Goal: Information Seeking & Learning: Compare options

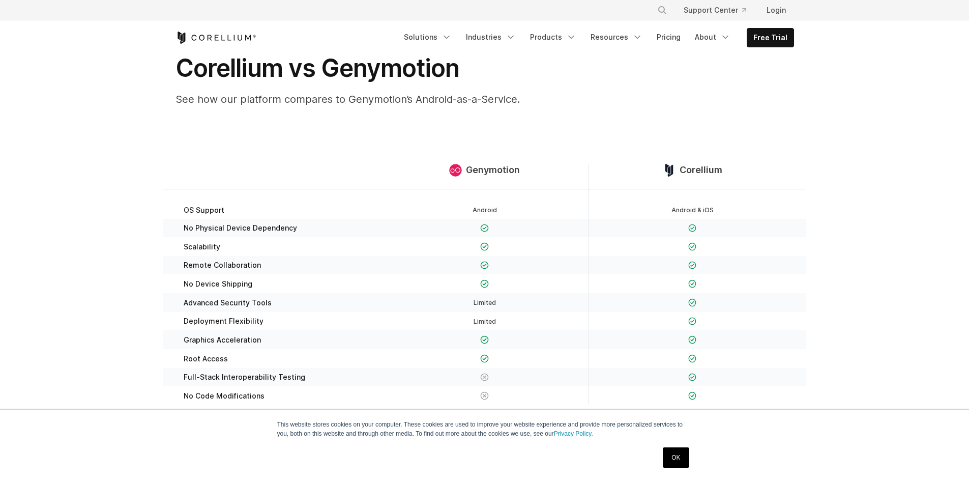
click at [698, 167] on span "Corellium" at bounding box center [701, 170] width 43 height 12
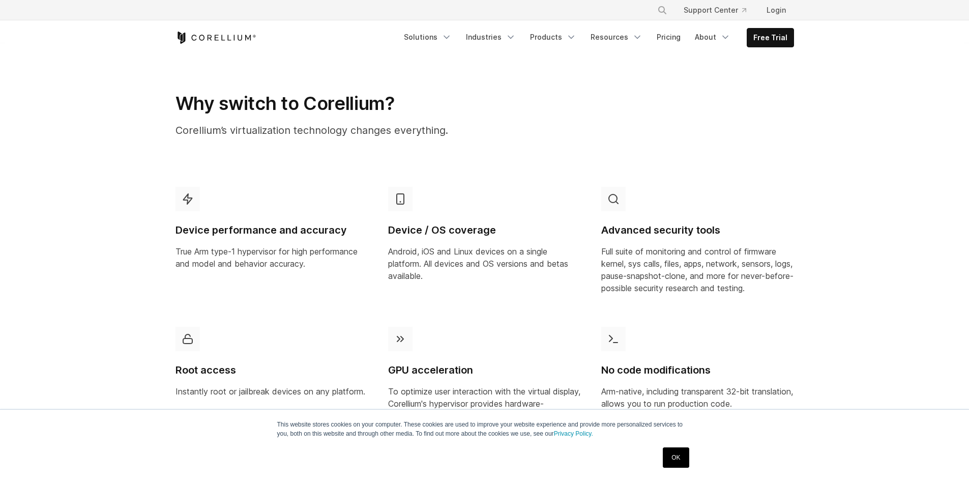
scroll to position [102, 0]
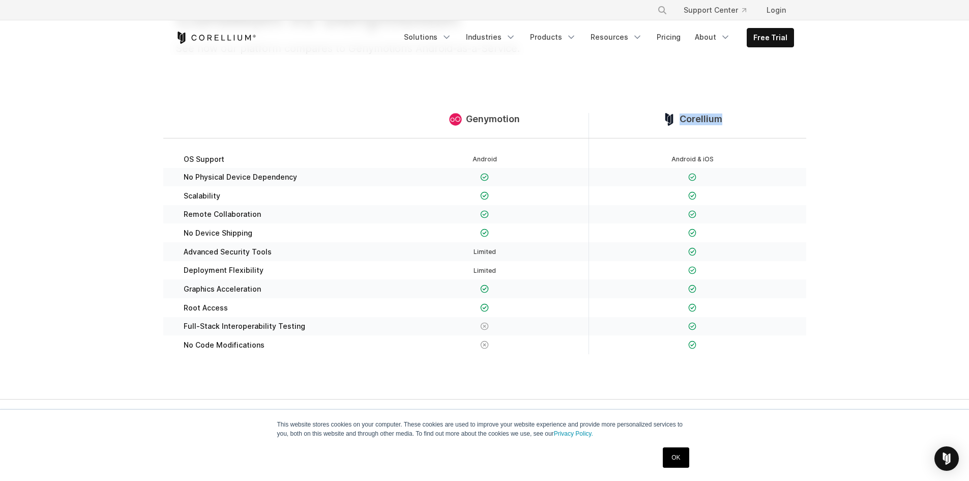
copy span "Corellium"
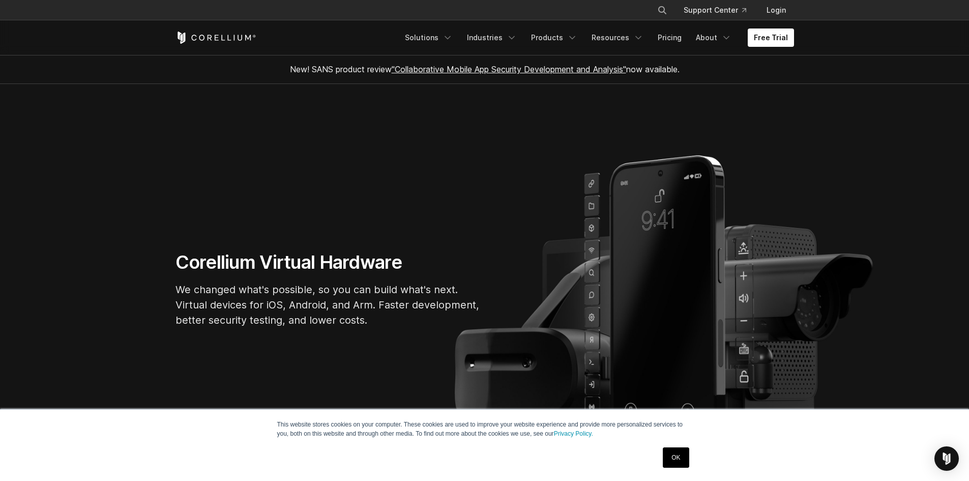
click at [207, 268] on h1 "Corellium Virtual Hardware" at bounding box center [328, 262] width 305 height 23
copy h1 "Corellium"
